Goal: Task Accomplishment & Management: Use online tool/utility

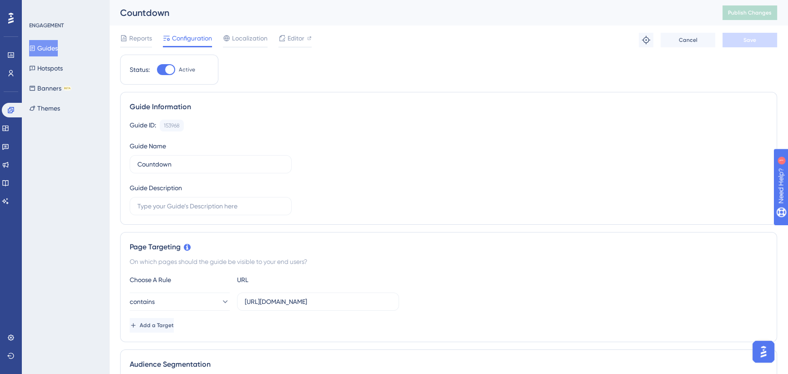
click at [50, 49] on button "Guides" at bounding box center [43, 48] width 29 height 16
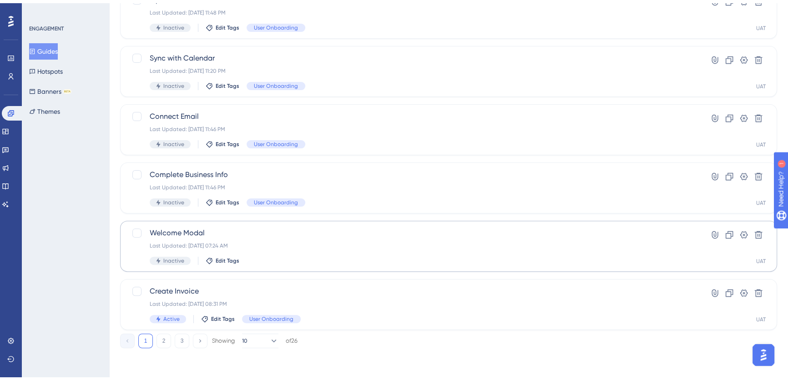
scroll to position [326, 0]
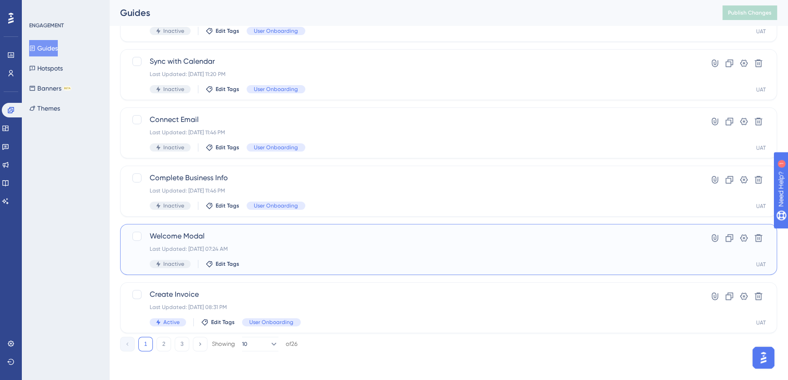
click at [242, 232] on span "Welcome Modal" at bounding box center [412, 236] width 525 height 11
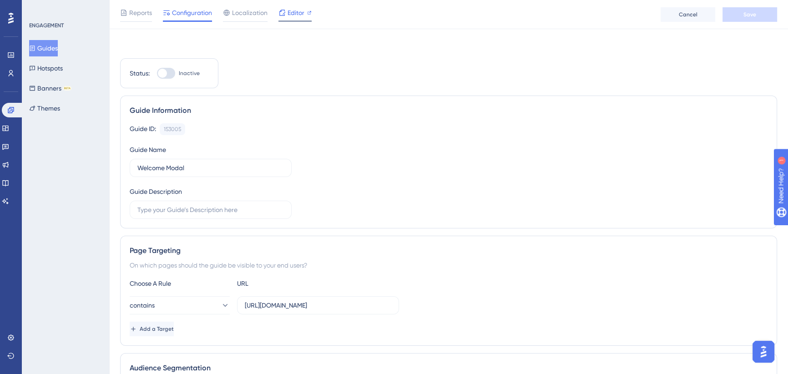
click at [295, 13] on span "Editor" at bounding box center [296, 12] width 17 height 11
